Goal: Check status: Check status

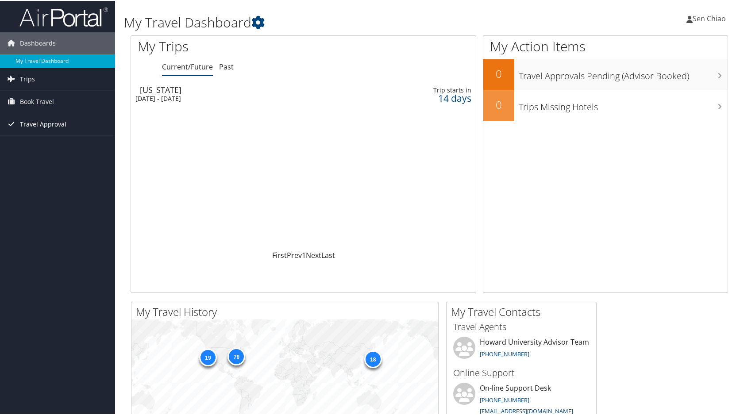
scroll to position [4, 0]
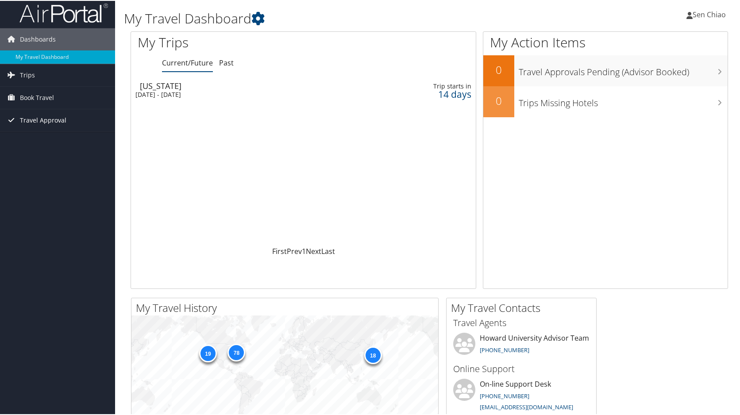
click at [43, 123] on span "Travel Approval" at bounding box center [43, 119] width 46 height 22
click at [41, 140] on link "Pending Trip Approvals" at bounding box center [57, 136] width 115 height 13
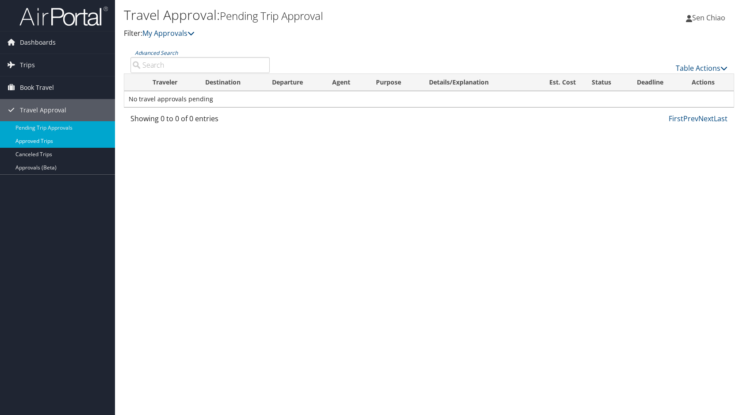
click at [51, 141] on link "Approved Trips" at bounding box center [57, 140] width 115 height 13
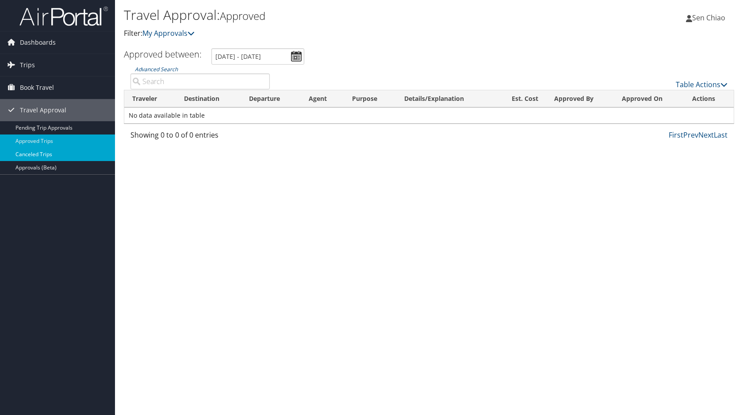
click at [33, 157] on link "Canceled Trips" at bounding box center [57, 154] width 115 height 13
click at [40, 91] on span "Book Travel" at bounding box center [37, 88] width 34 height 22
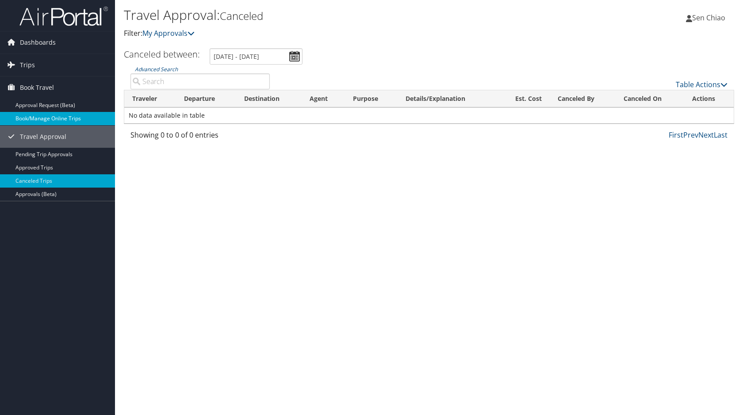
click at [43, 120] on link "Book/Manage Online Trips" at bounding box center [57, 118] width 115 height 13
click at [39, 43] on span "Dashboards" at bounding box center [38, 42] width 36 height 22
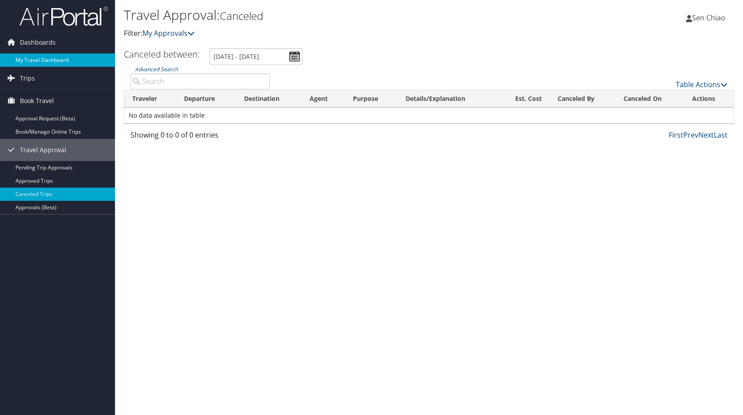
click at [37, 60] on link "My Travel Dashboard" at bounding box center [57, 60] width 115 height 13
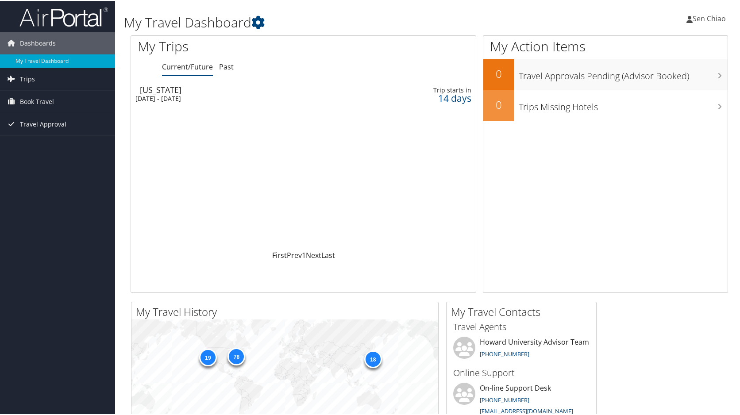
click at [233, 96] on div "[DATE] - [DATE]" at bounding box center [244, 98] width 218 height 8
